Goal: Navigation & Orientation: Find specific page/section

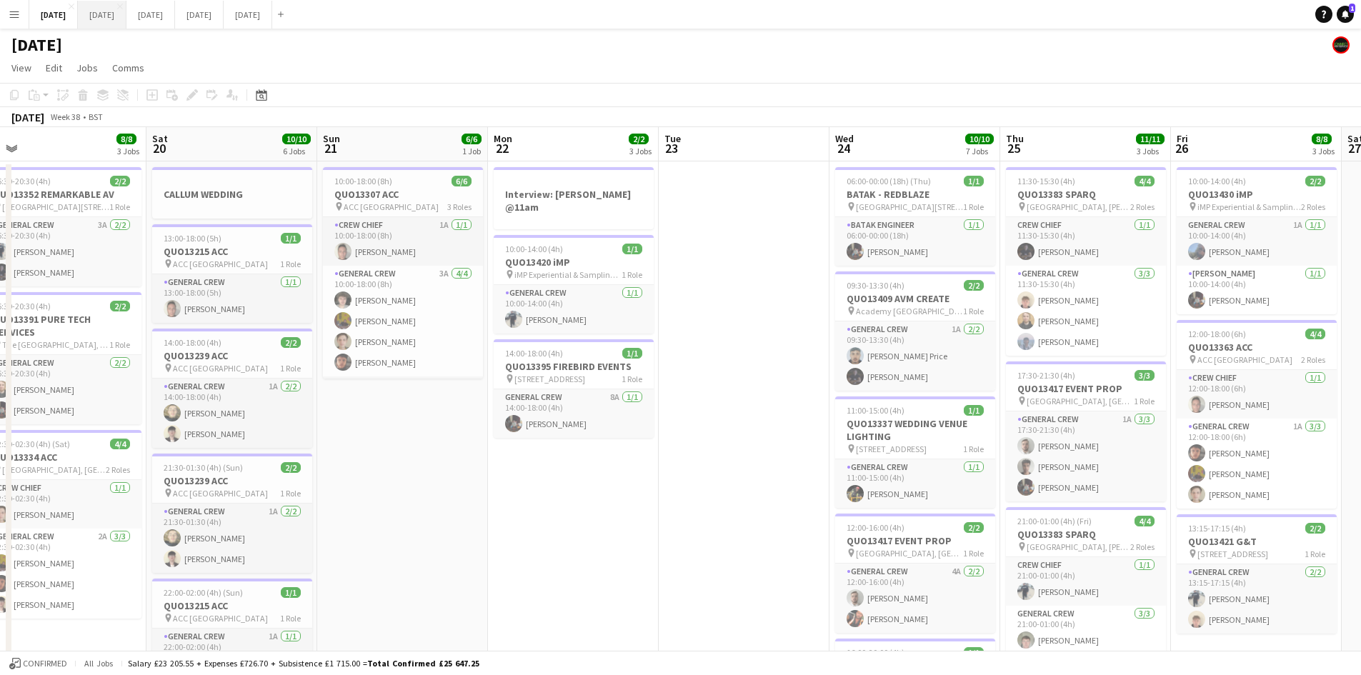
click at [126, 12] on button "[DATE] Close" at bounding box center [102, 15] width 49 height 28
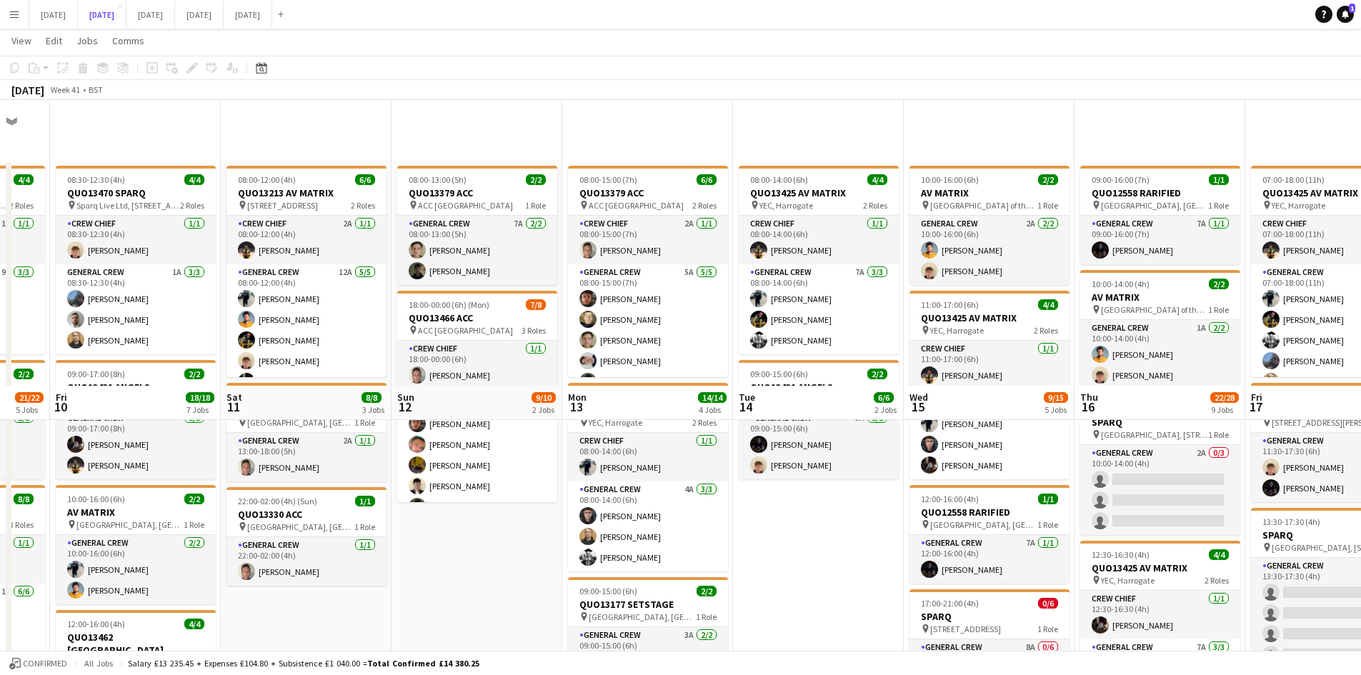
scroll to position [357, 0]
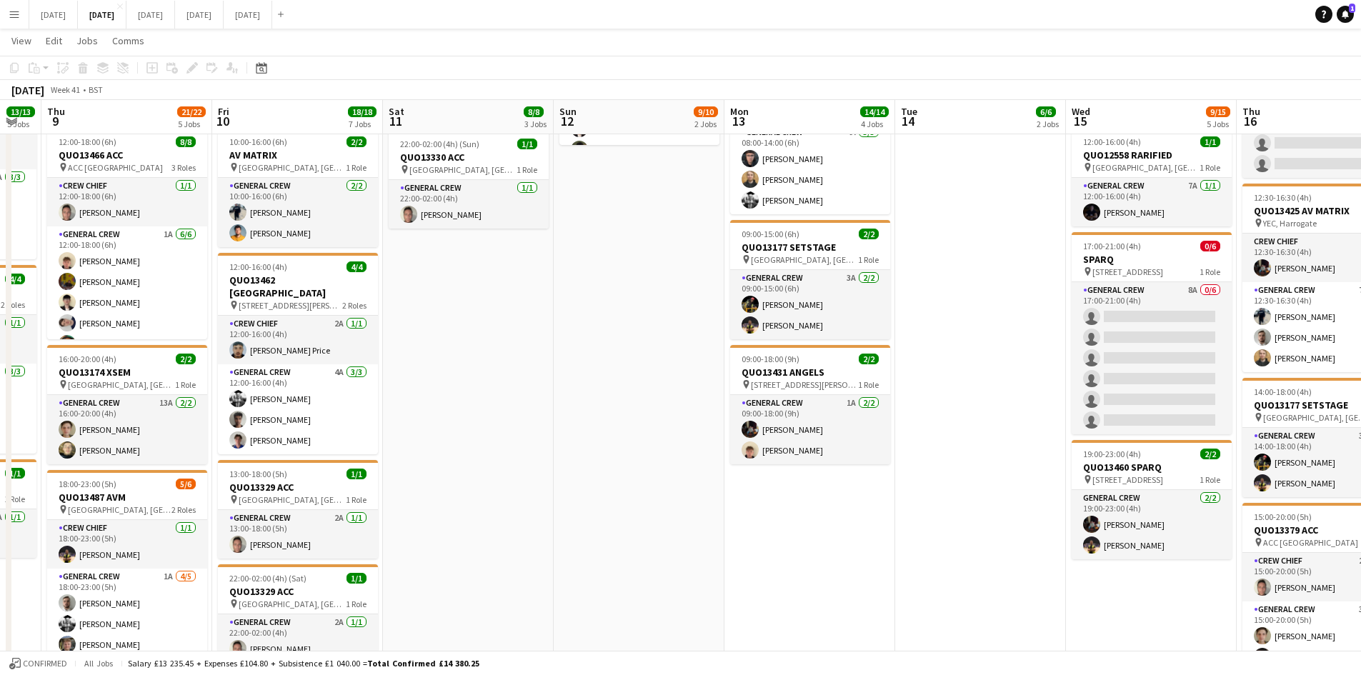
drag, startPoint x: 842, startPoint y: 408, endPoint x: 1023, endPoint y: 395, distance: 180.5
click at [1022, 396] on app-calendar-viewport "Tue 7 Wed 8 13/13 5 Jobs Thu 9 21/22 5 Jobs Fri 10 18/18 7 Jobs Sat 11 8/8 3 Jo…" at bounding box center [680, 457] width 1361 height 1518
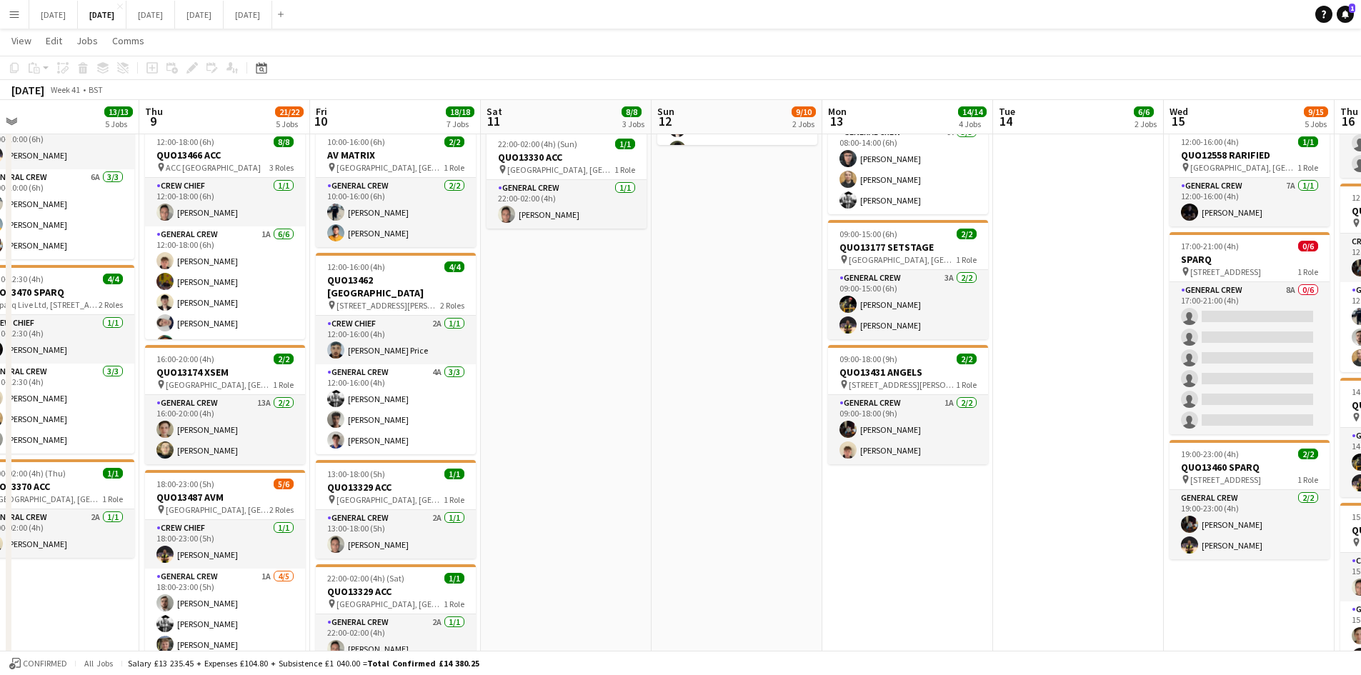
drag, startPoint x: 638, startPoint y: 397, endPoint x: 820, endPoint y: 380, distance: 182.2
click at [814, 382] on app-calendar-viewport "Mon 6 1/1 1 Job Tue 7 2/2 2 Jobs Wed 8 13/13 5 Jobs Thu 9 21/22 5 Jobs Fri 10 1…" at bounding box center [680, 457] width 1361 height 1518
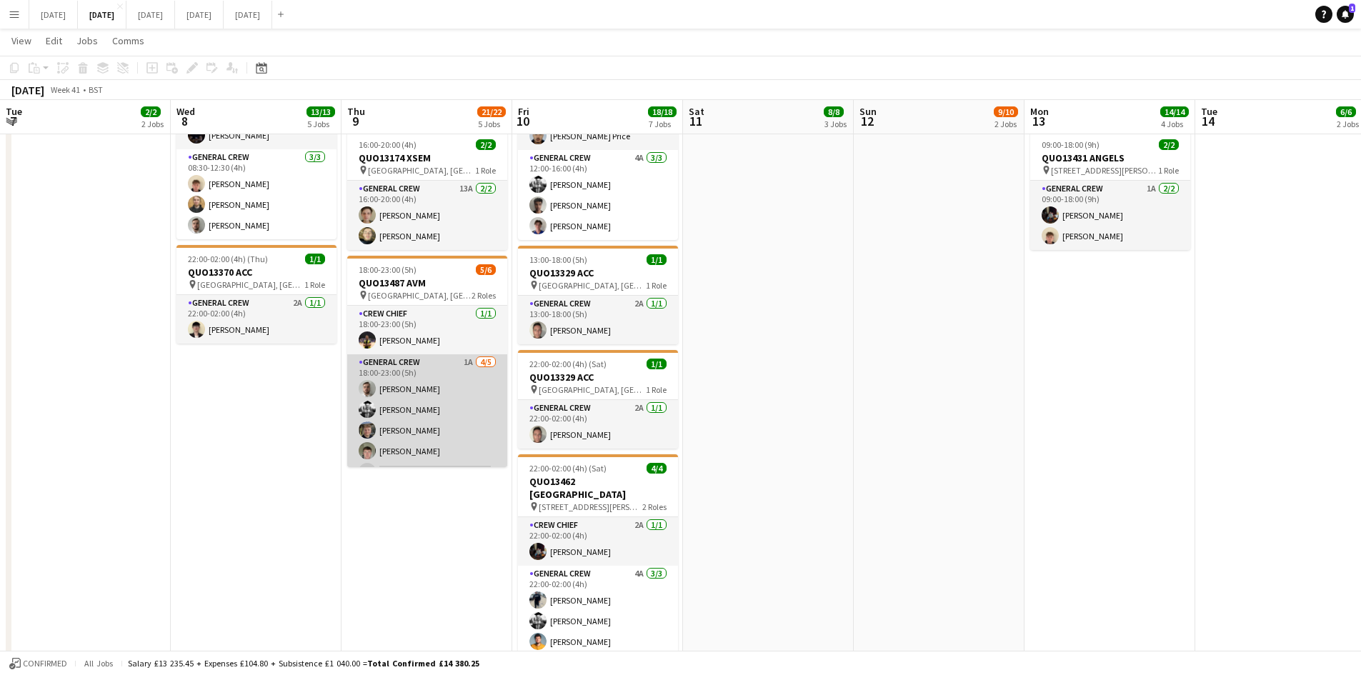
scroll to position [19, 0]
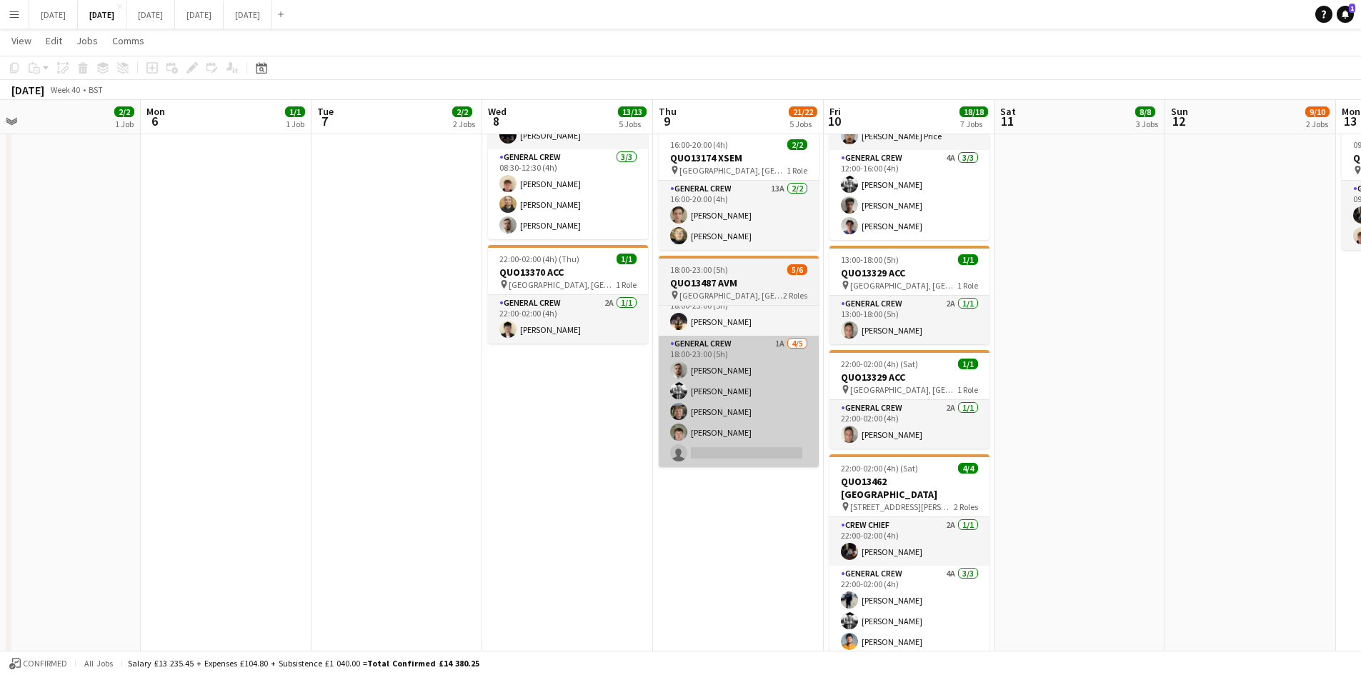
drag, startPoint x: 748, startPoint y: 468, endPoint x: 808, endPoint y: 451, distance: 62.4
click at [782, 464] on app-calendar-viewport "Fri 3 7/7 7 Jobs Sat 4 2/2 1 Job Sun 5 2/2 1 Job Mon 6 1/1 1 Job Tue 7 2/2 2 Jo…" at bounding box center [680, 243] width 1361 height 1518
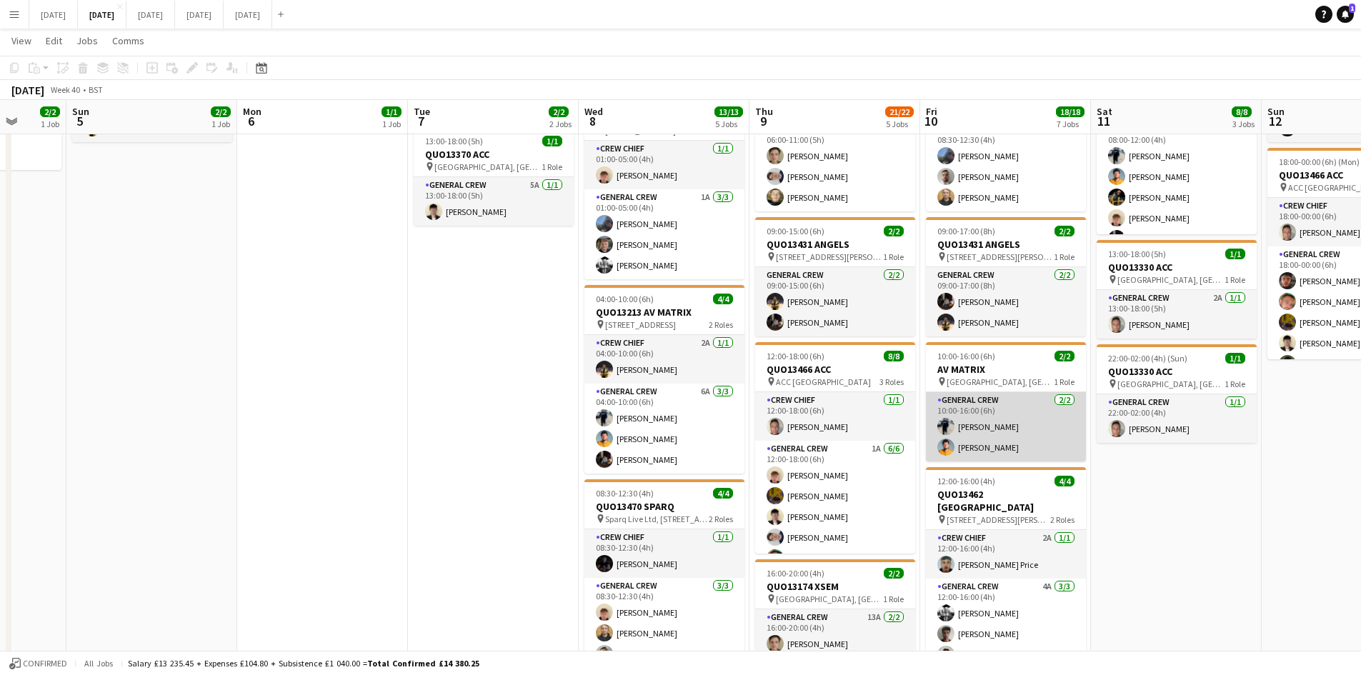
scroll to position [0, 0]
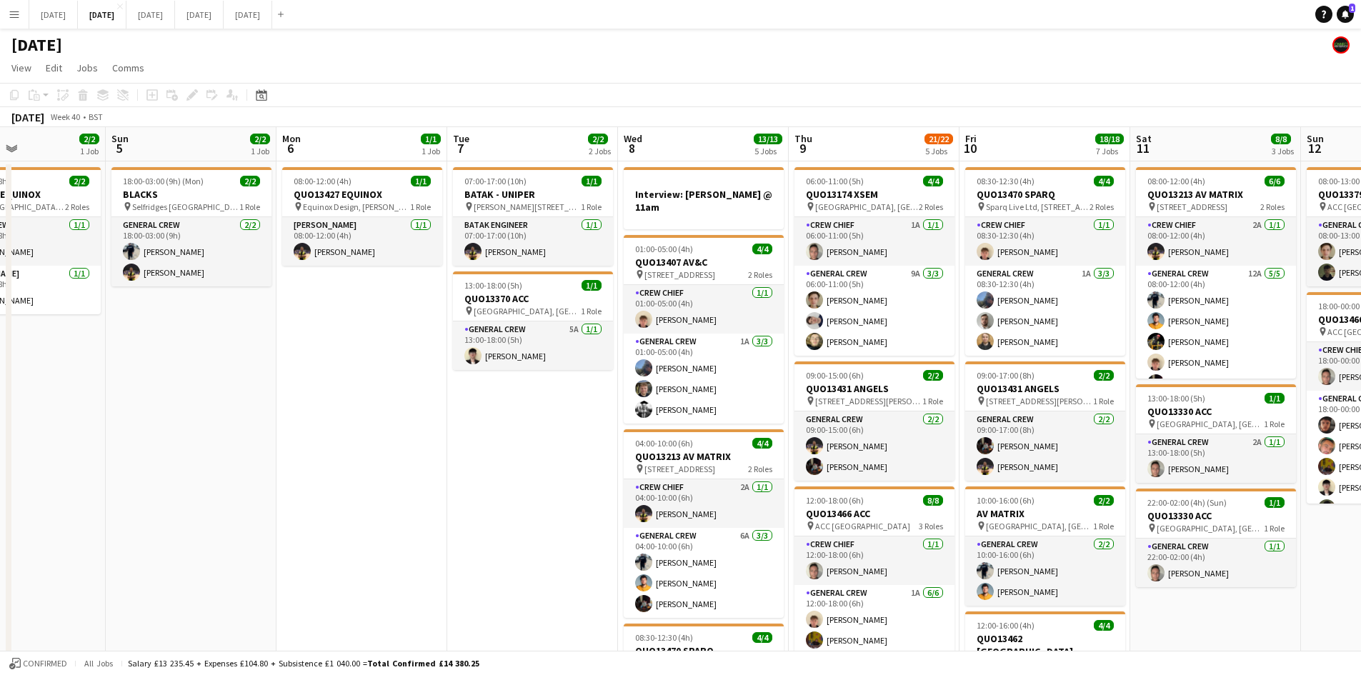
drag, startPoint x: 419, startPoint y: 450, endPoint x: 990, endPoint y: 452, distance: 571.7
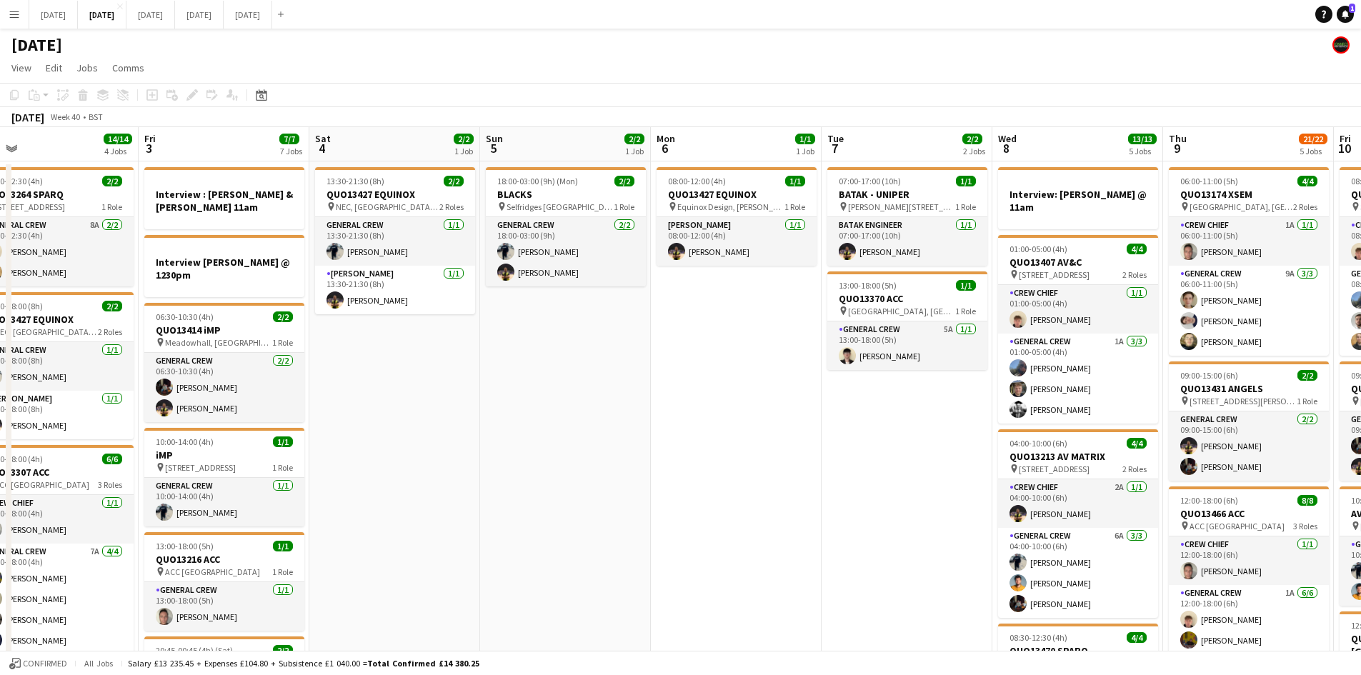
drag, startPoint x: 805, startPoint y: 470, endPoint x: 354, endPoint y: 391, distance: 457.1
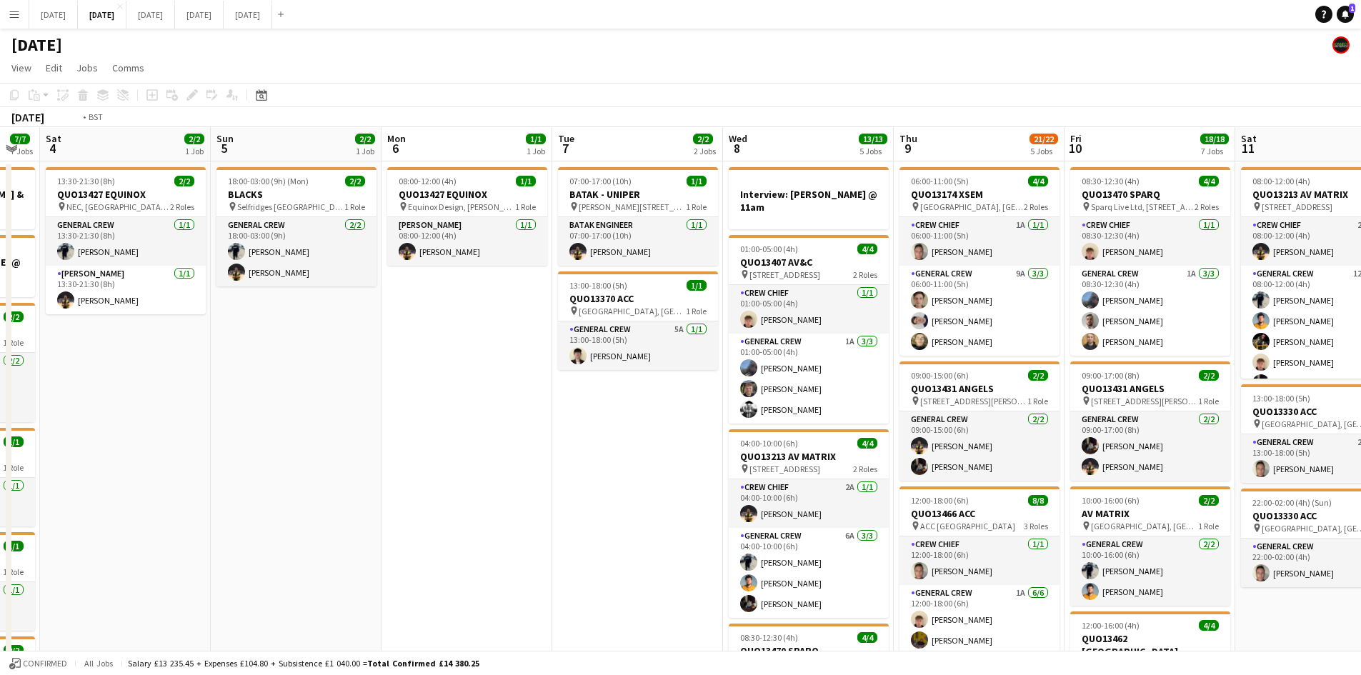
drag, startPoint x: 879, startPoint y: 439, endPoint x: 414, endPoint y: 405, distance: 466.4
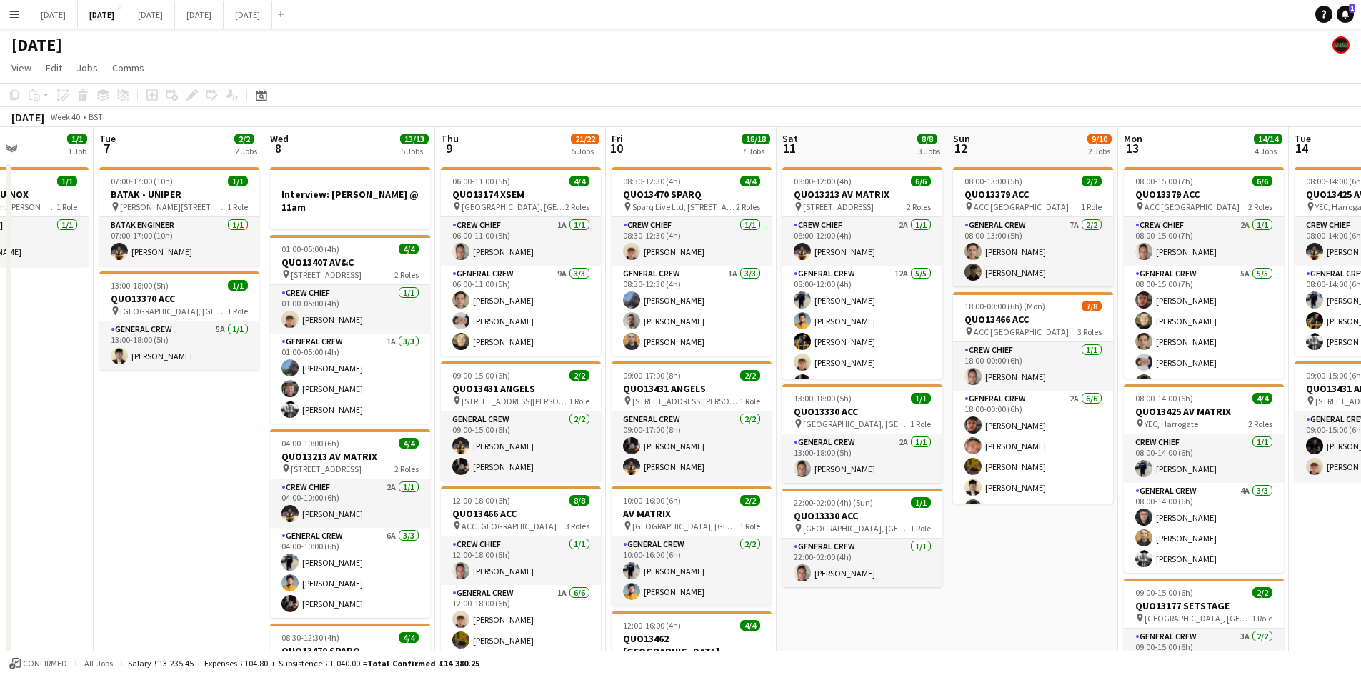
drag, startPoint x: 903, startPoint y: 452, endPoint x: 404, endPoint y: 422, distance: 499.6
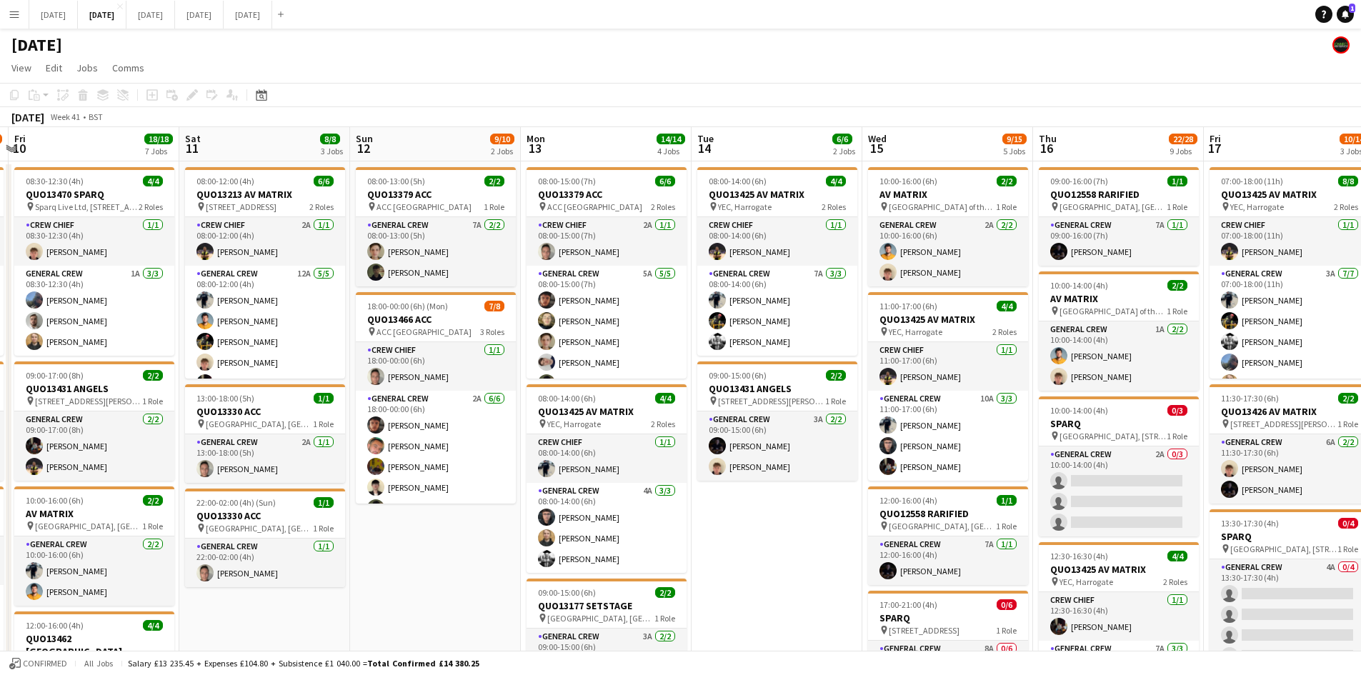
drag, startPoint x: 819, startPoint y: 451, endPoint x: 543, endPoint y: 436, distance: 276.2
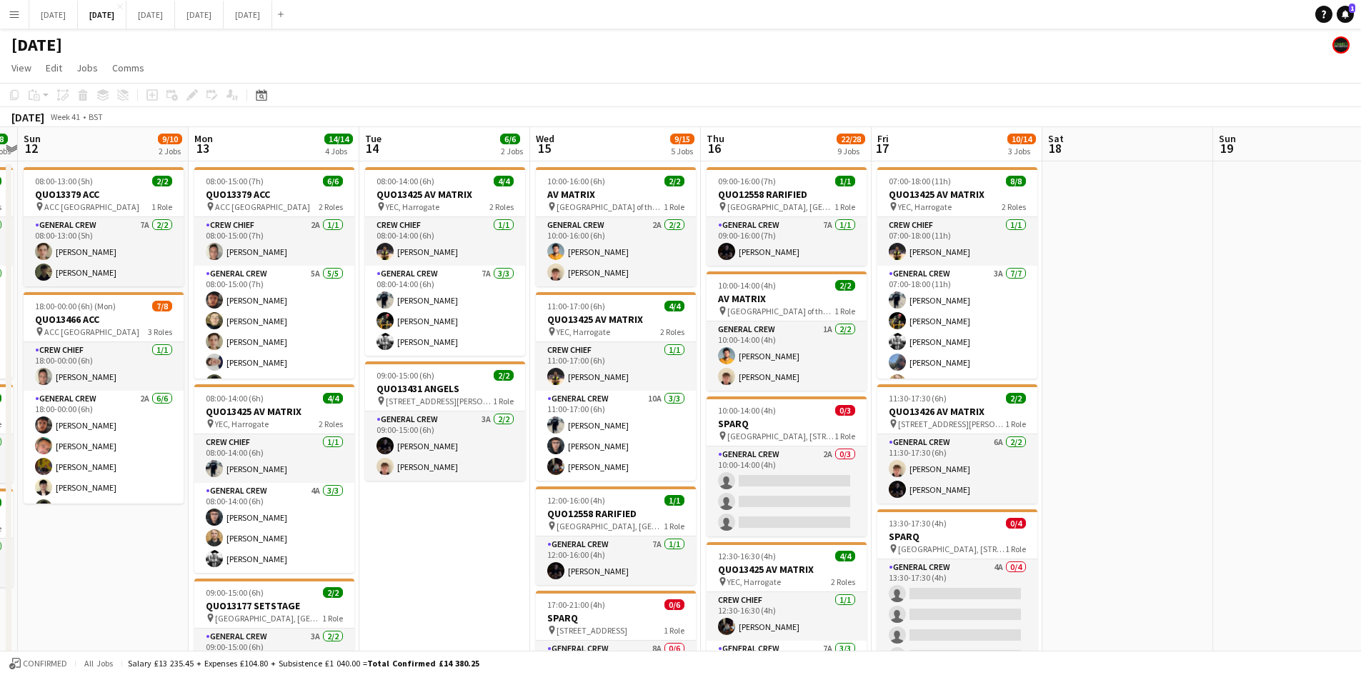
drag, startPoint x: 765, startPoint y: 475, endPoint x: 587, endPoint y: 462, distance: 178.4
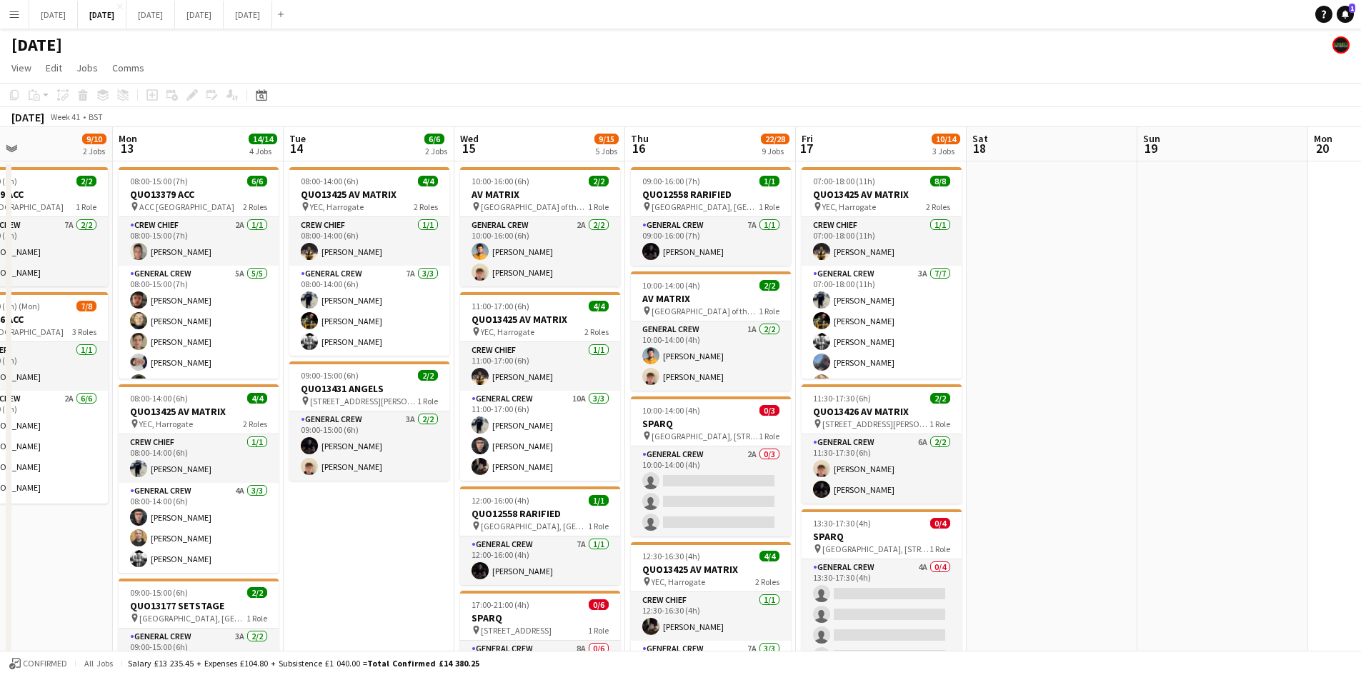
drag, startPoint x: 1226, startPoint y: 412, endPoint x: 1074, endPoint y: 384, distance: 154.7
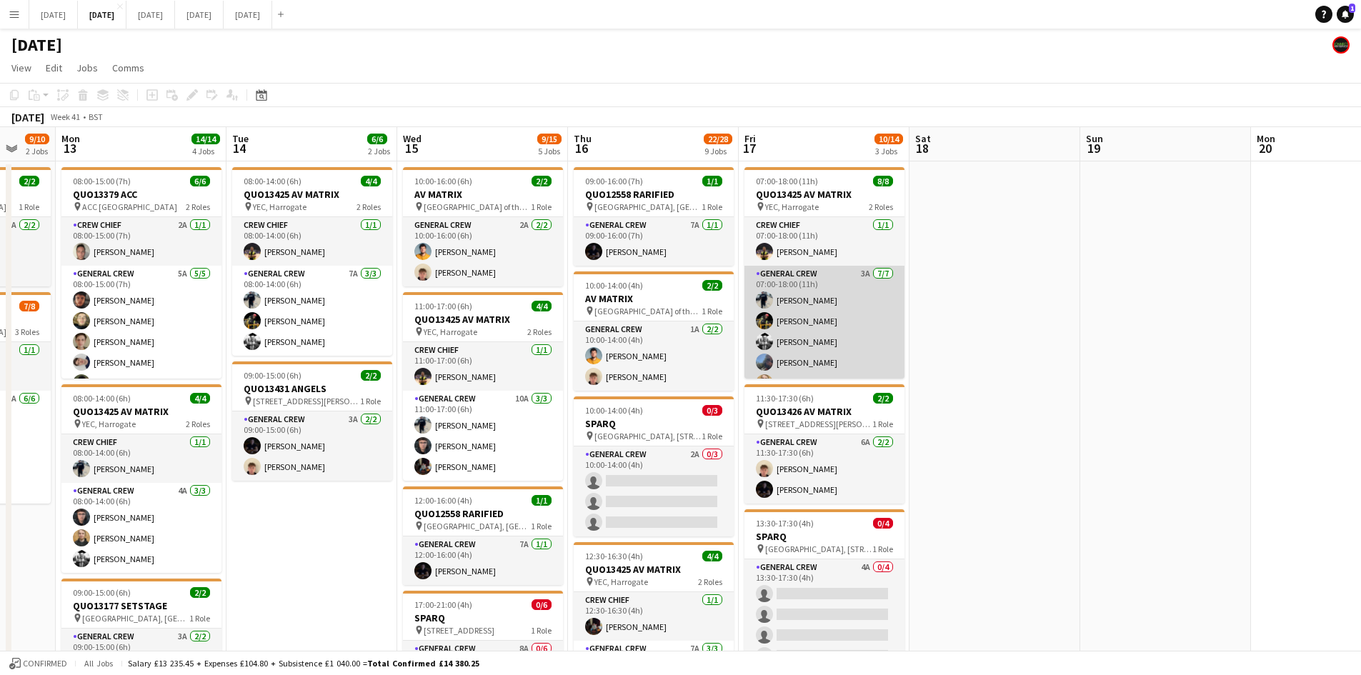
scroll to position [60, 0]
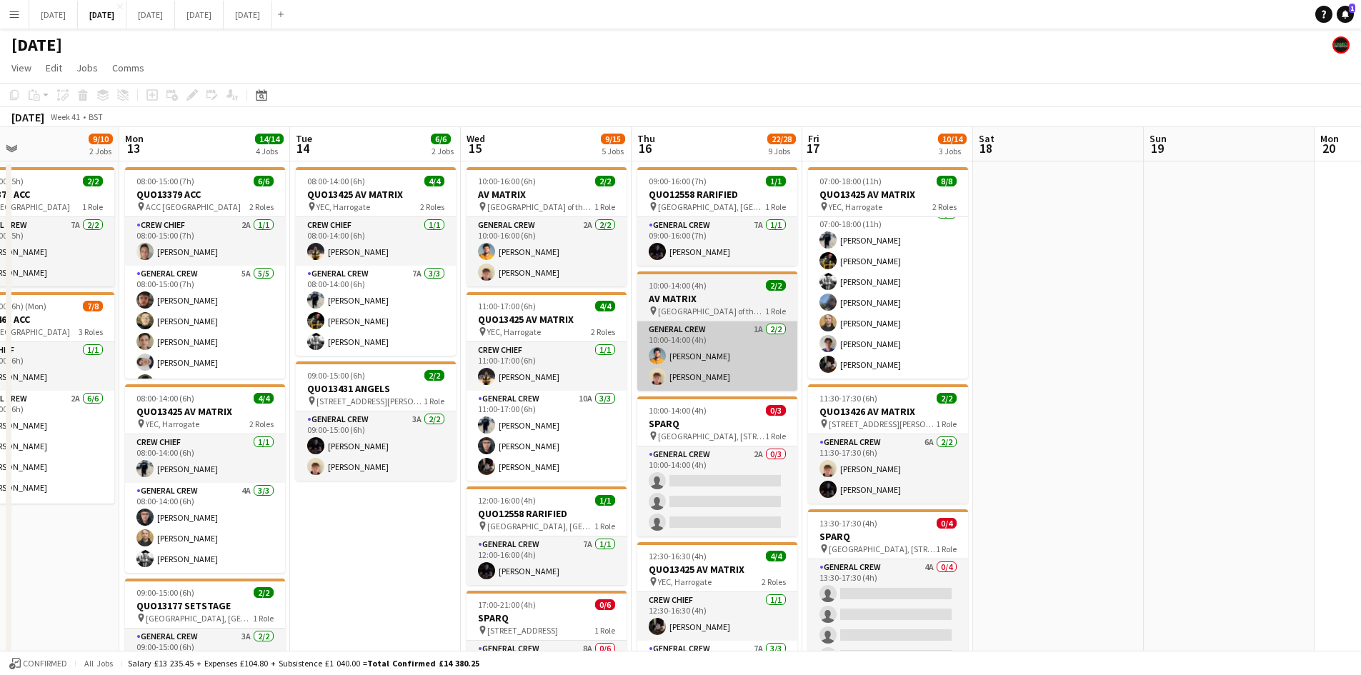
drag, startPoint x: 713, startPoint y: 347, endPoint x: 1108, endPoint y: 328, distance: 395.6
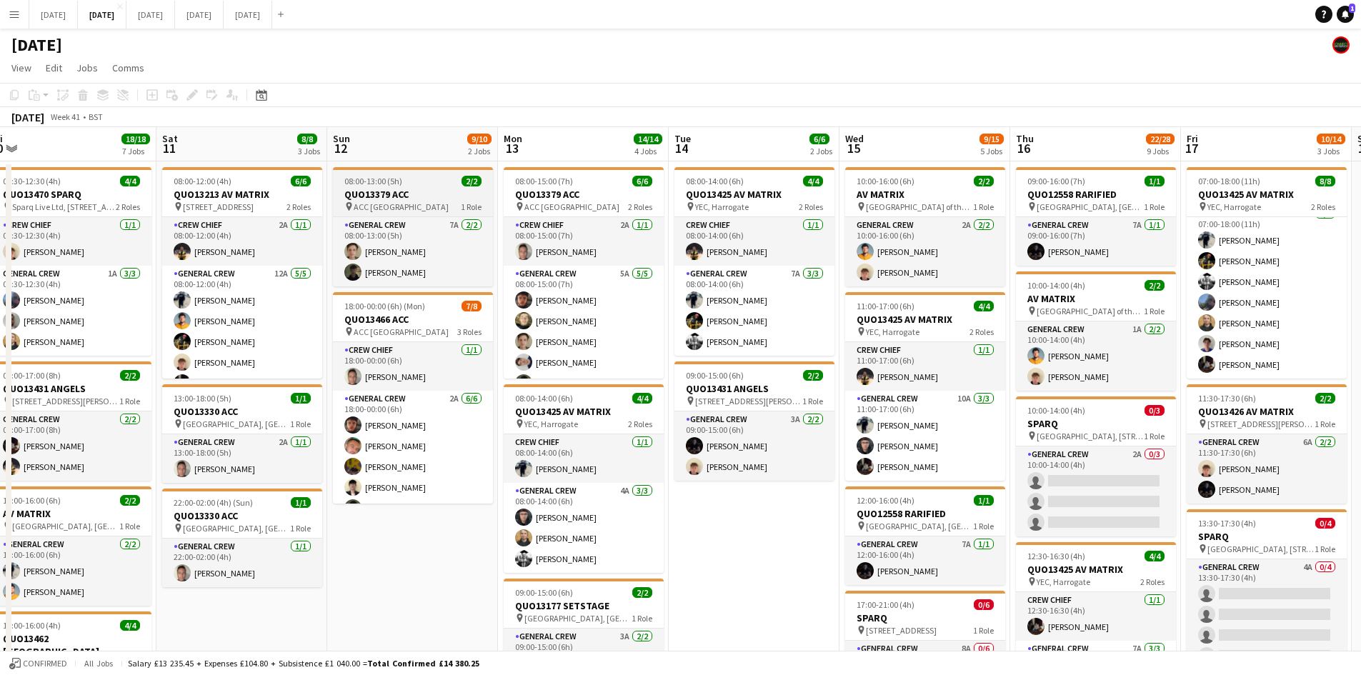
drag, startPoint x: 641, startPoint y: 369, endPoint x: 693, endPoint y: 171, distance: 204.7
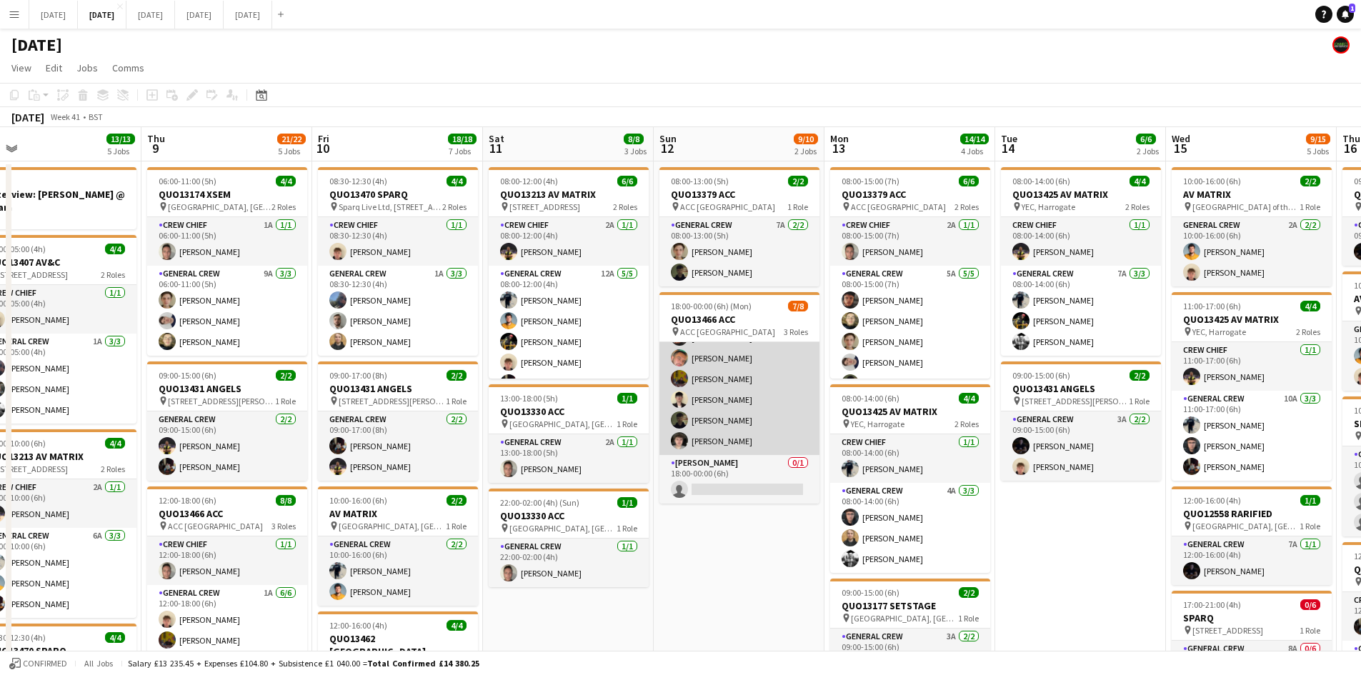
scroll to position [429, 0]
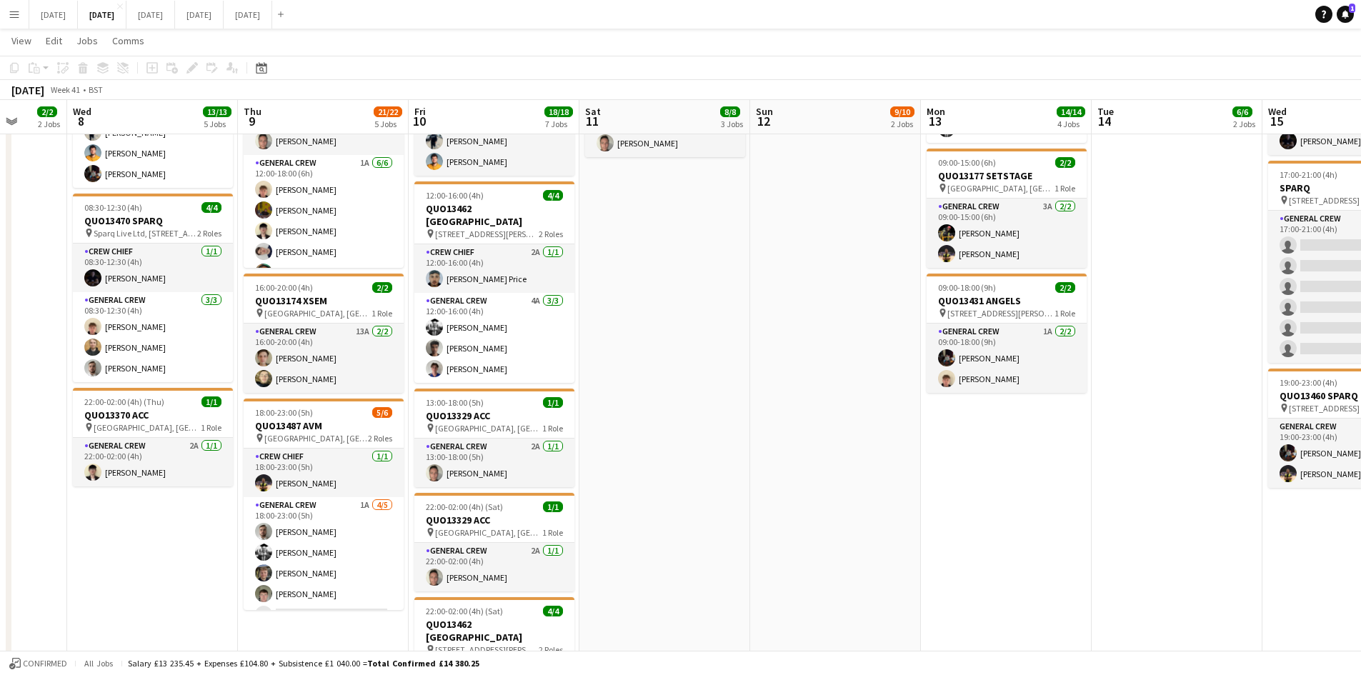
drag, startPoint x: 585, startPoint y: 448, endPoint x: 881, endPoint y: 437, distance: 296.1
click at [875, 440] on app-calendar-viewport "Mon 6 1/1 1 Job Tue 7 2/2 2 Jobs Wed 8 13/13 5 Jobs Thu 9 21/22 5 Jobs Fri 10 1…" at bounding box center [680, 386] width 1361 height 1518
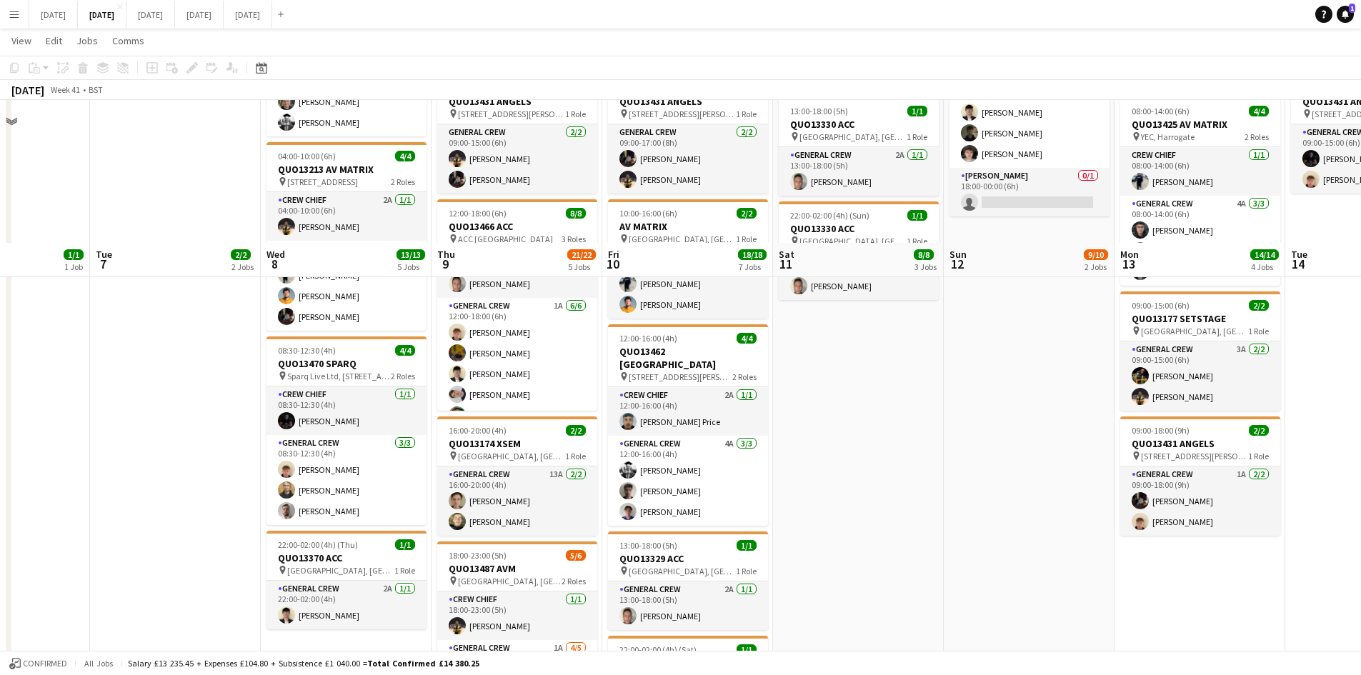
scroll to position [0, 0]
